Goal: Task Accomplishment & Management: Use online tool/utility

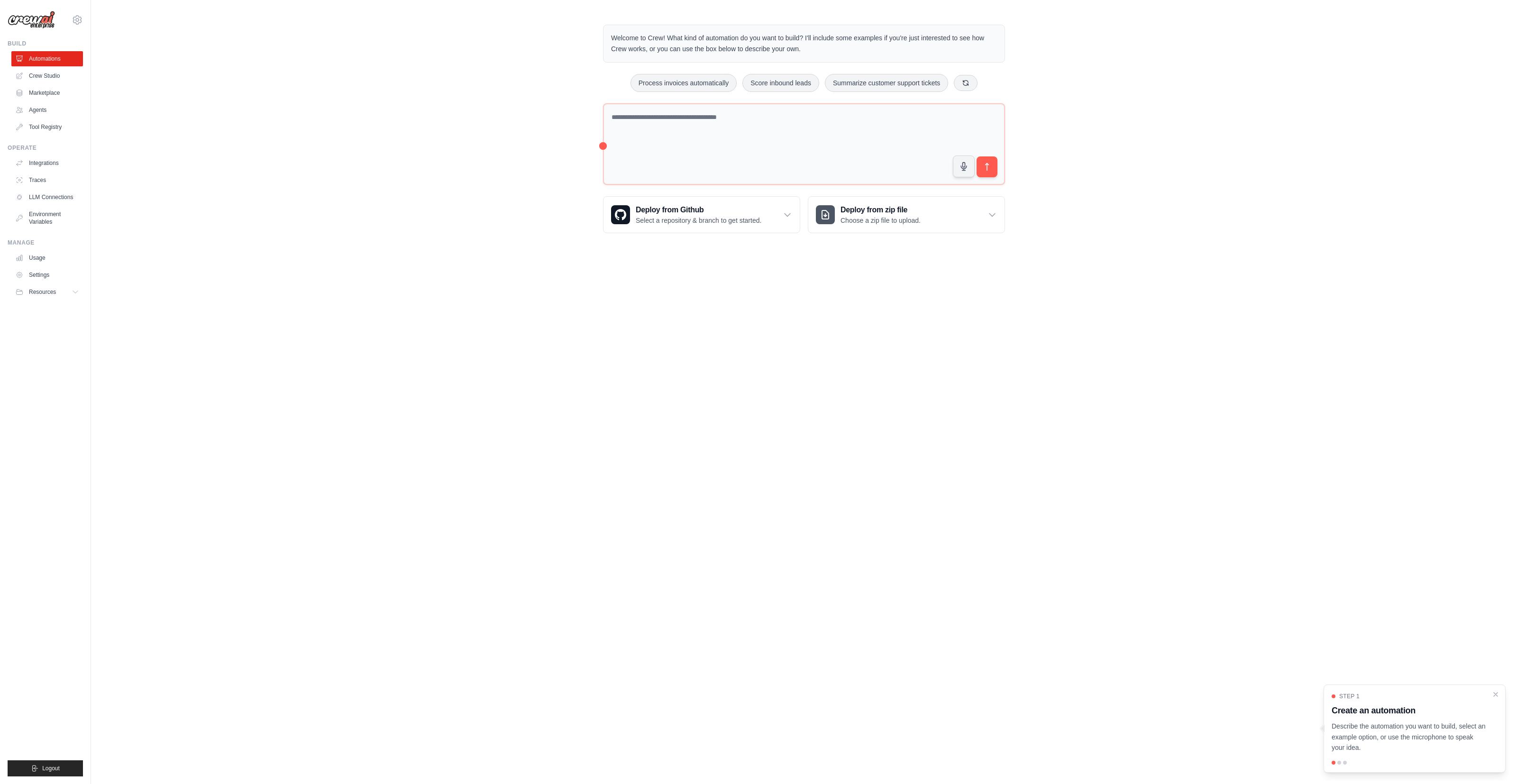
click at [538, 273] on body "[EMAIL_ADDRESS][DOMAIN_NAME] Settings Build Automations Crew Studio" at bounding box center [759, 392] width 1517 height 784
click at [455, 279] on body "[EMAIL_ADDRESS][DOMAIN_NAME] Settings Build Automations Crew Studio" at bounding box center [759, 392] width 1517 height 784
click at [364, 175] on div "Welcome to Crew! What kind of automation do you want to build? I'll include som…" at bounding box center [804, 129] width 1426 height 239
click at [236, 186] on div "Welcome to Crew! What kind of automation do you want to build? I'll include som…" at bounding box center [804, 129] width 1426 height 239
click at [257, 166] on div "Welcome to Crew! What kind of automation do you want to build? I'll include som…" at bounding box center [804, 129] width 1426 height 239
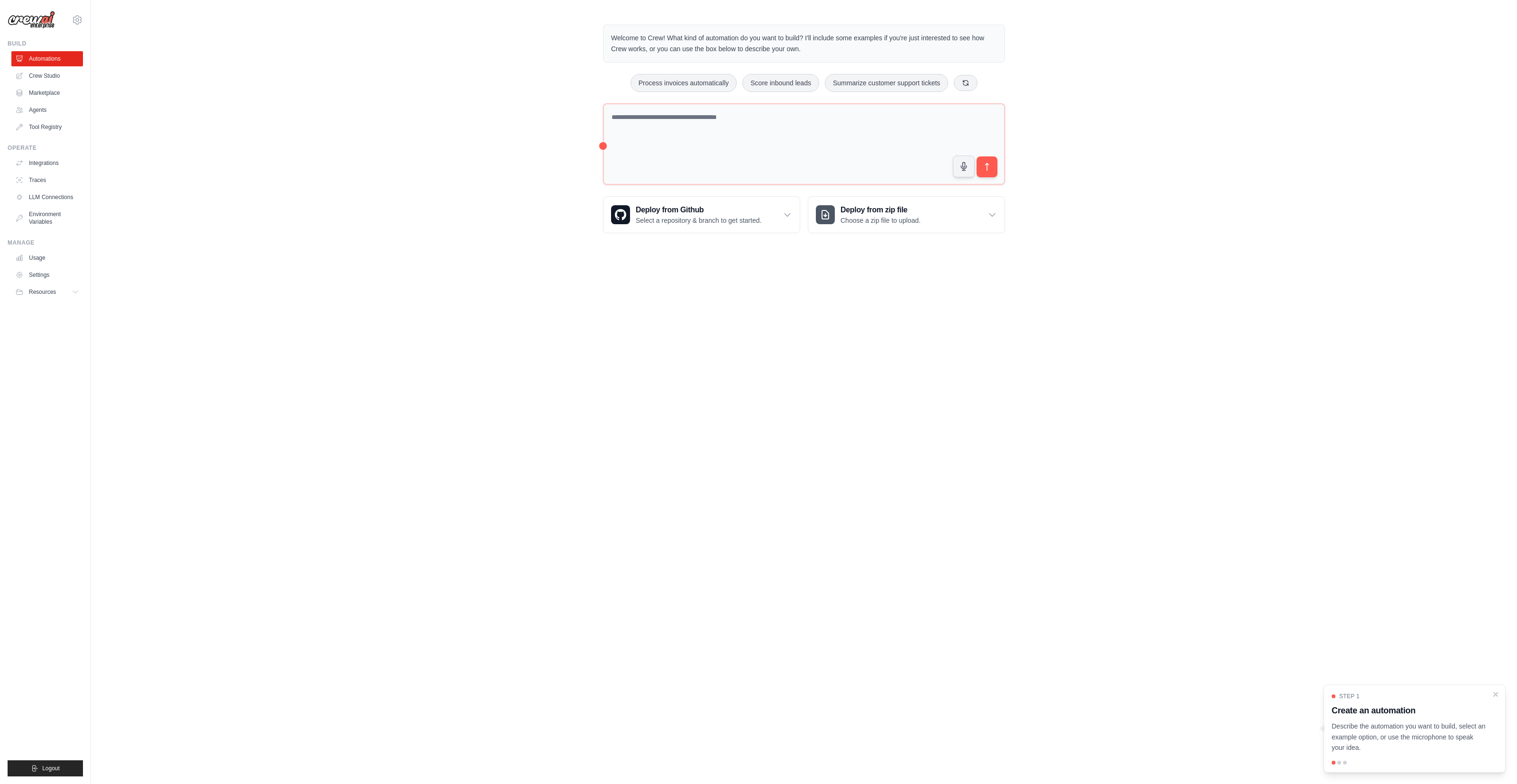
click at [160, 290] on body "[EMAIL_ADDRESS][DOMAIN_NAME] Settings Build Automations Crew Studio" at bounding box center [759, 392] width 1517 height 784
click at [912, 549] on body "[EMAIL_ADDRESS][DOMAIN_NAME] Settings Build Automations Crew Studio" at bounding box center [759, 392] width 1517 height 784
click at [634, 318] on body "[EMAIL_ADDRESS][DOMAIN_NAME] Settings Build Automations Crew Studio" at bounding box center [759, 392] width 1517 height 784
click at [504, 131] on div "Welcome to Crew! What kind of automation do you want to build? I'll include som…" at bounding box center [804, 129] width 1426 height 239
click at [500, 129] on div "Welcome to Crew! What kind of automation do you want to build? I'll include som…" at bounding box center [804, 129] width 1426 height 239
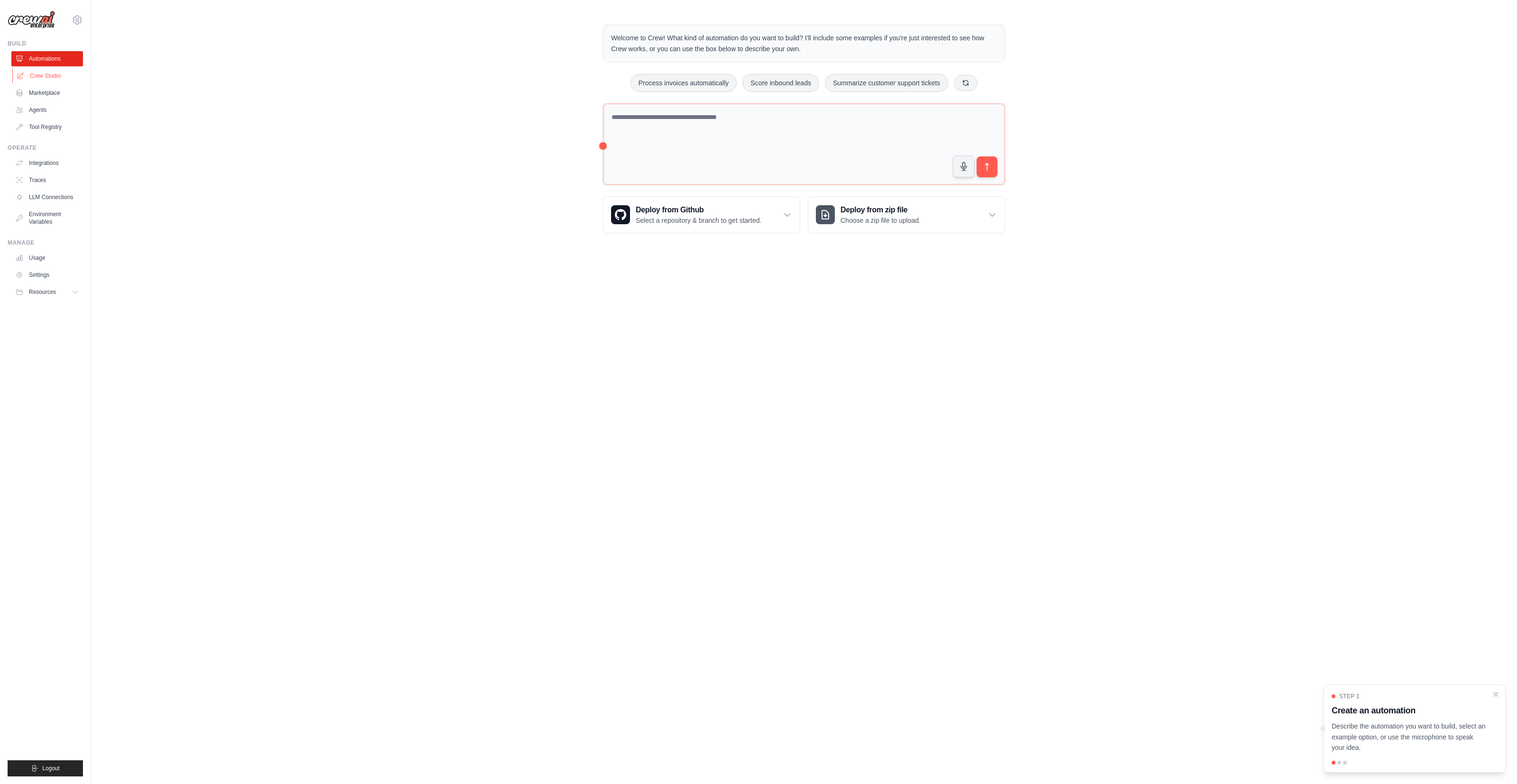
click at [50, 74] on link "Crew Studio" at bounding box center [49, 76] width 72 height 15
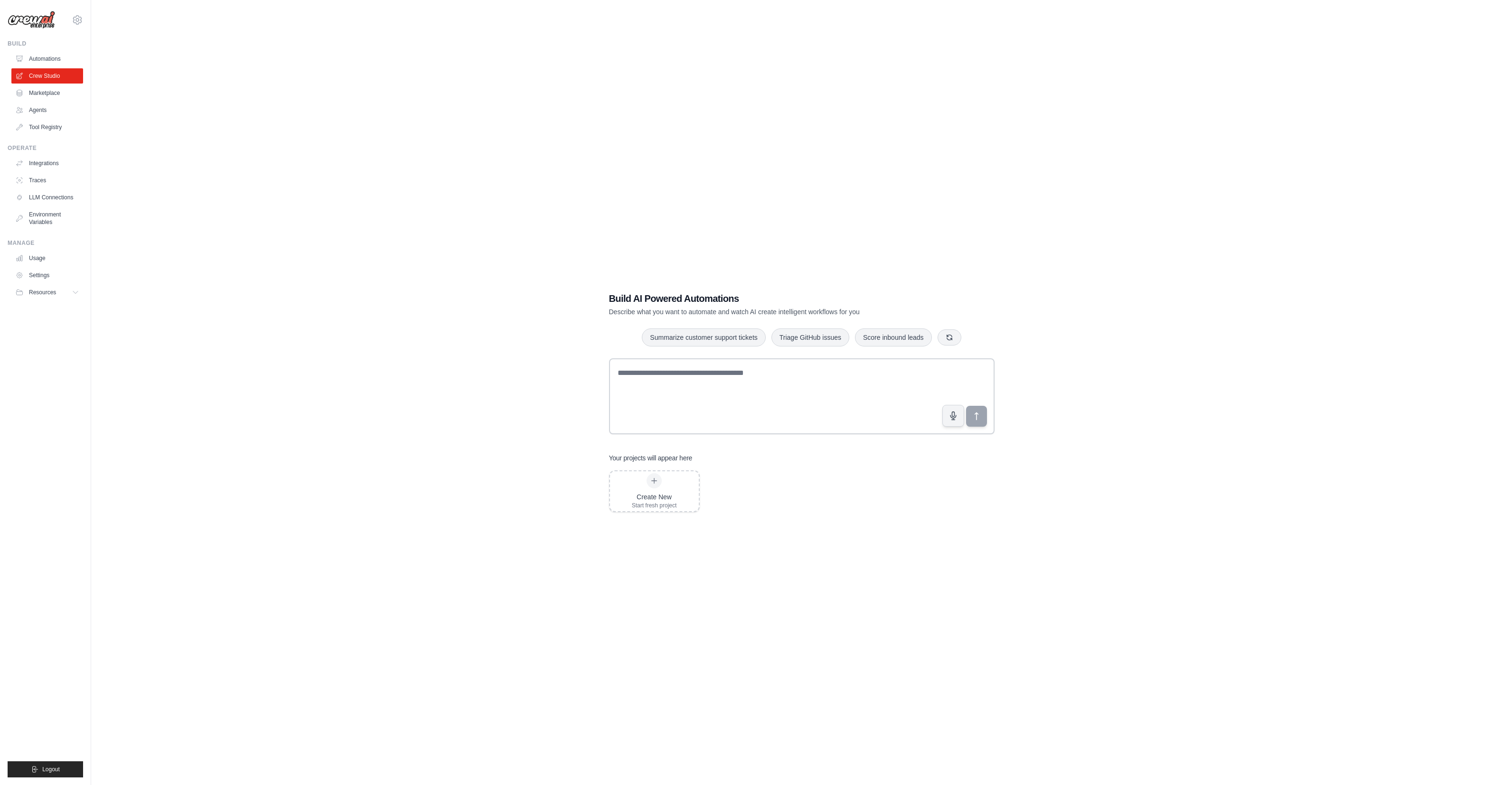
click at [385, 172] on div "Build AI Powered Automations Describe what you want to automate and watch AI cr…" at bounding box center [801, 402] width 1391 height 785
click at [392, 181] on div "Build AI Powered Automations Describe what you want to automate and watch AI cr…" at bounding box center [801, 402] width 1391 height 785
click at [403, 199] on div "Build AI Powered Automations Describe what you want to automate and watch AI cr…" at bounding box center [801, 402] width 1391 height 785
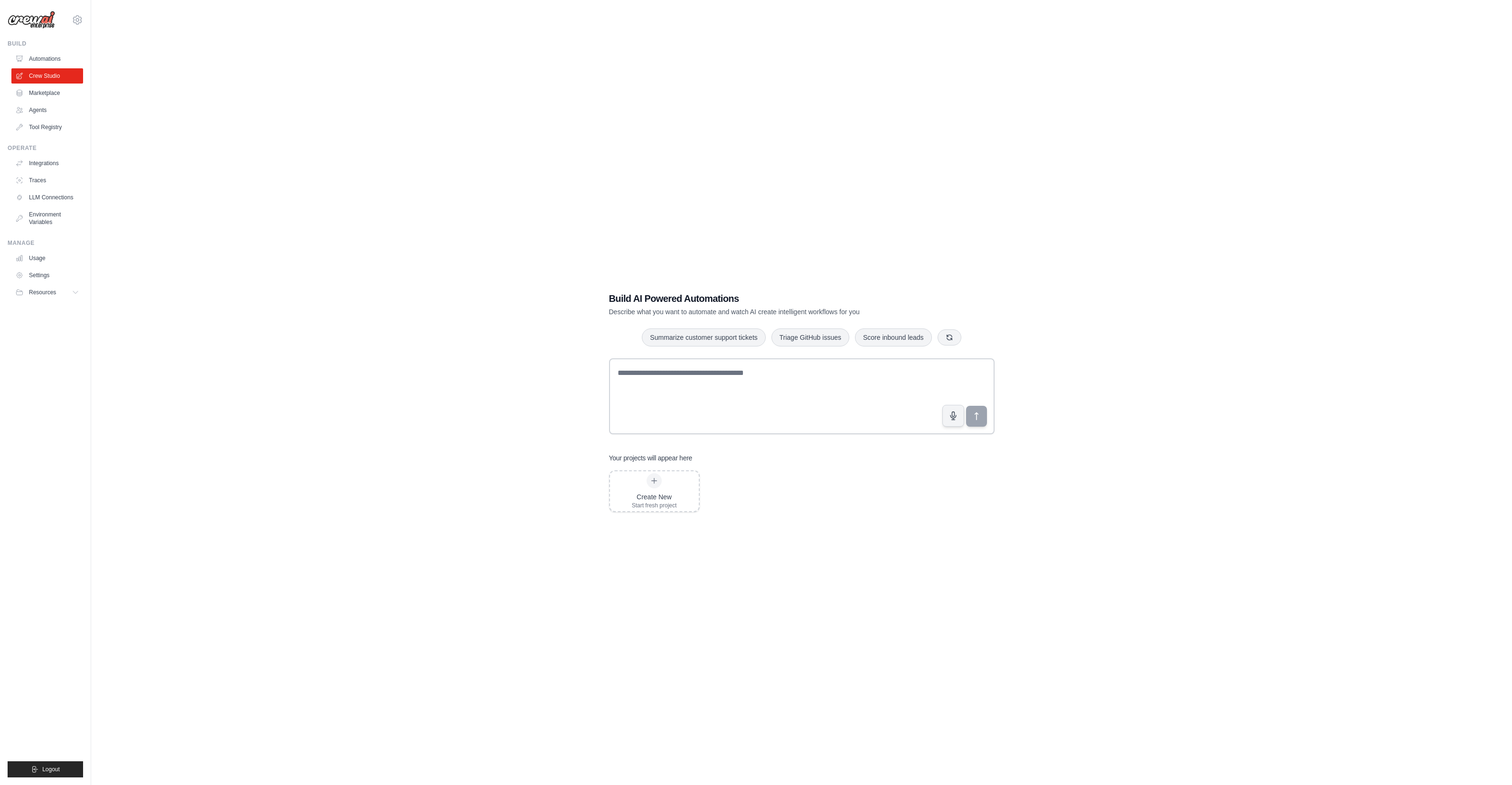
click at [377, 218] on div "Build AI Powered Automations Describe what you want to automate and watch AI cr…" at bounding box center [801, 402] width 1391 height 785
click at [49, 115] on link "Agents" at bounding box center [49, 110] width 72 height 15
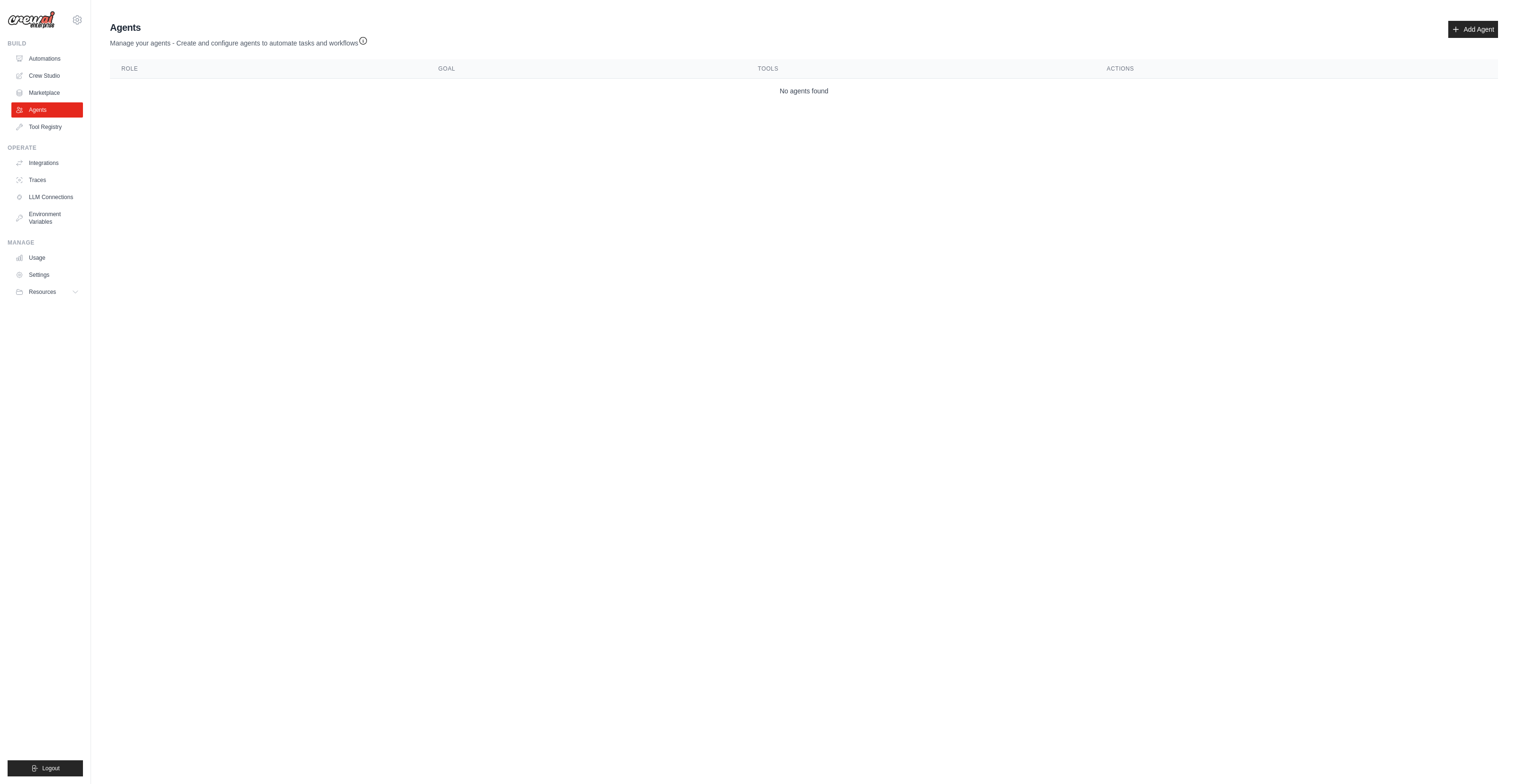
click at [242, 142] on body "[EMAIL_ADDRESS][DOMAIN_NAME] Settings Build Automations Crew Studio" at bounding box center [759, 392] width 1517 height 784
click at [1475, 33] on link "Add Agent" at bounding box center [1473, 29] width 50 height 17
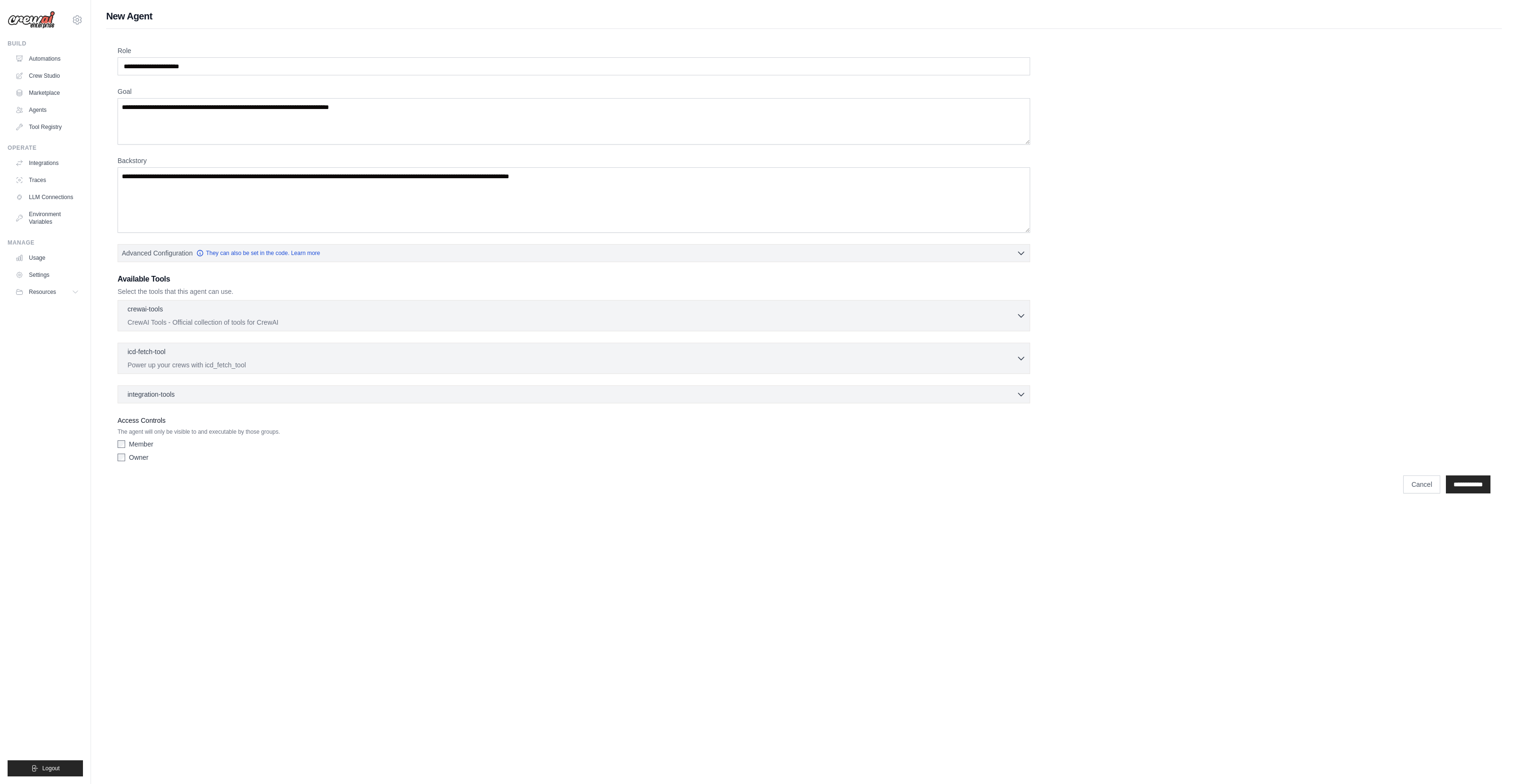
click at [1276, 215] on div "Role Goal Backstory Advanced Configuration They can also be set in the code. Le…" at bounding box center [804, 256] width 1373 height 420
click at [1241, 233] on div "Role Goal Backstory Advanced Configuration They can also be set in the code. Le…" at bounding box center [804, 256] width 1373 height 420
click at [48, 296] on span "Resources" at bounding box center [43, 292] width 27 height 8
click at [38, 357] on span "Video Tutorials" at bounding box center [52, 354] width 37 height 8
click at [319, 255] on link "They can also be set in the code. Learn more" at bounding box center [258, 253] width 124 height 8
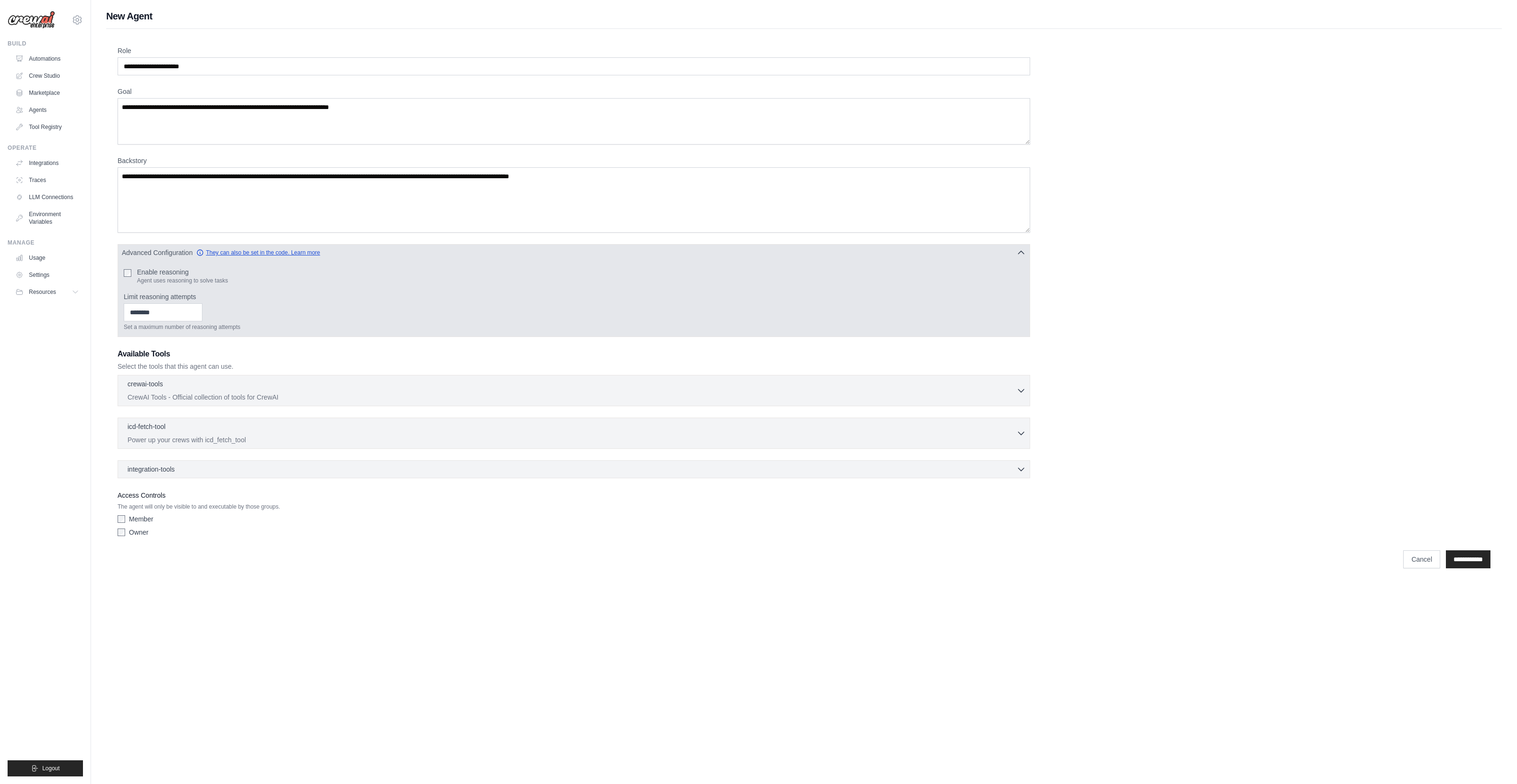
click at [319, 255] on link "They can also be set in the code. Learn more" at bounding box center [258, 253] width 124 height 8
